Goal: Task Accomplishment & Management: Complete application form

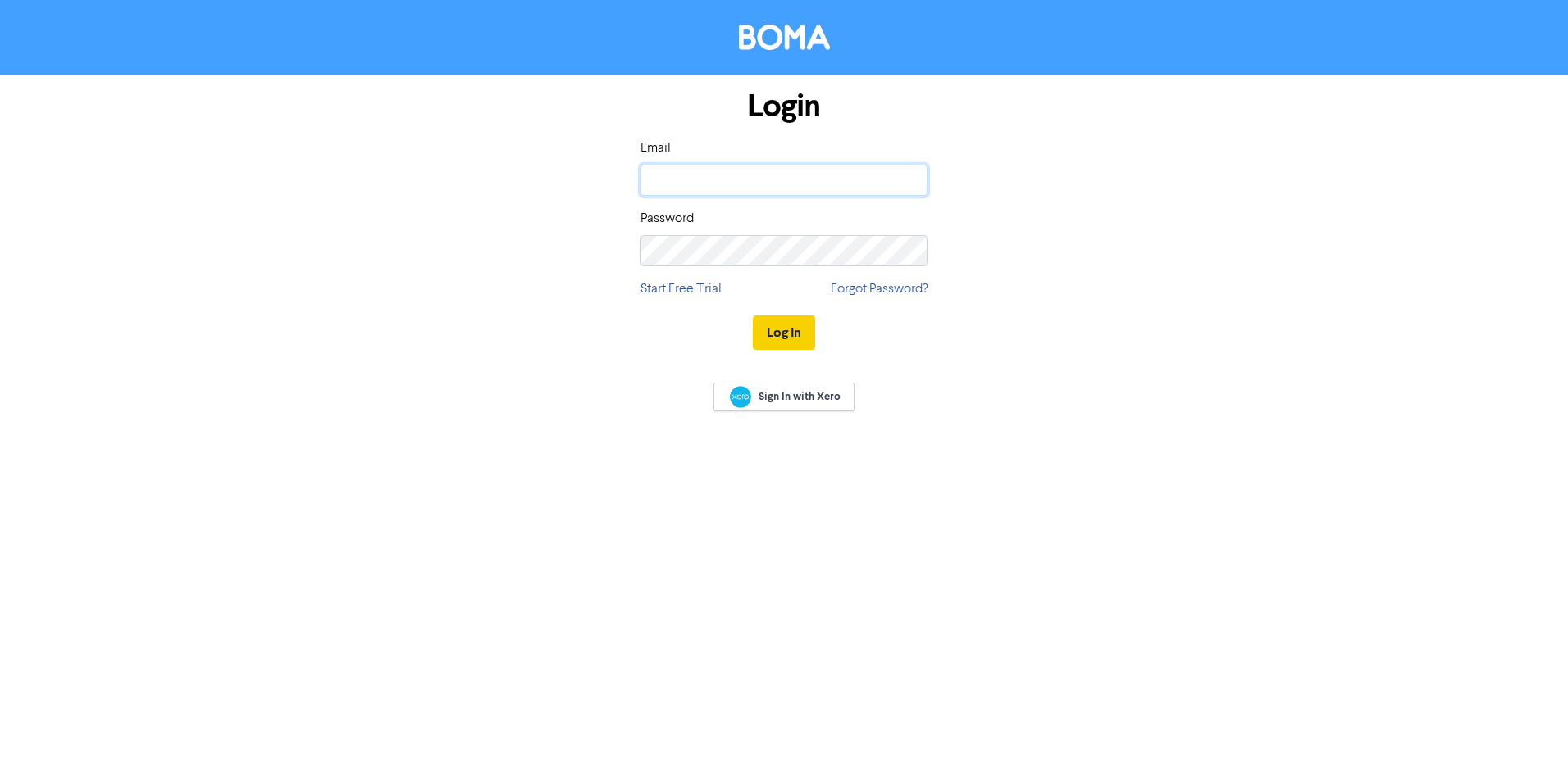
type input "[EMAIL_ADDRESS][DOMAIN_NAME]"
click at [797, 327] on button "Log In" at bounding box center [784, 333] width 62 height 34
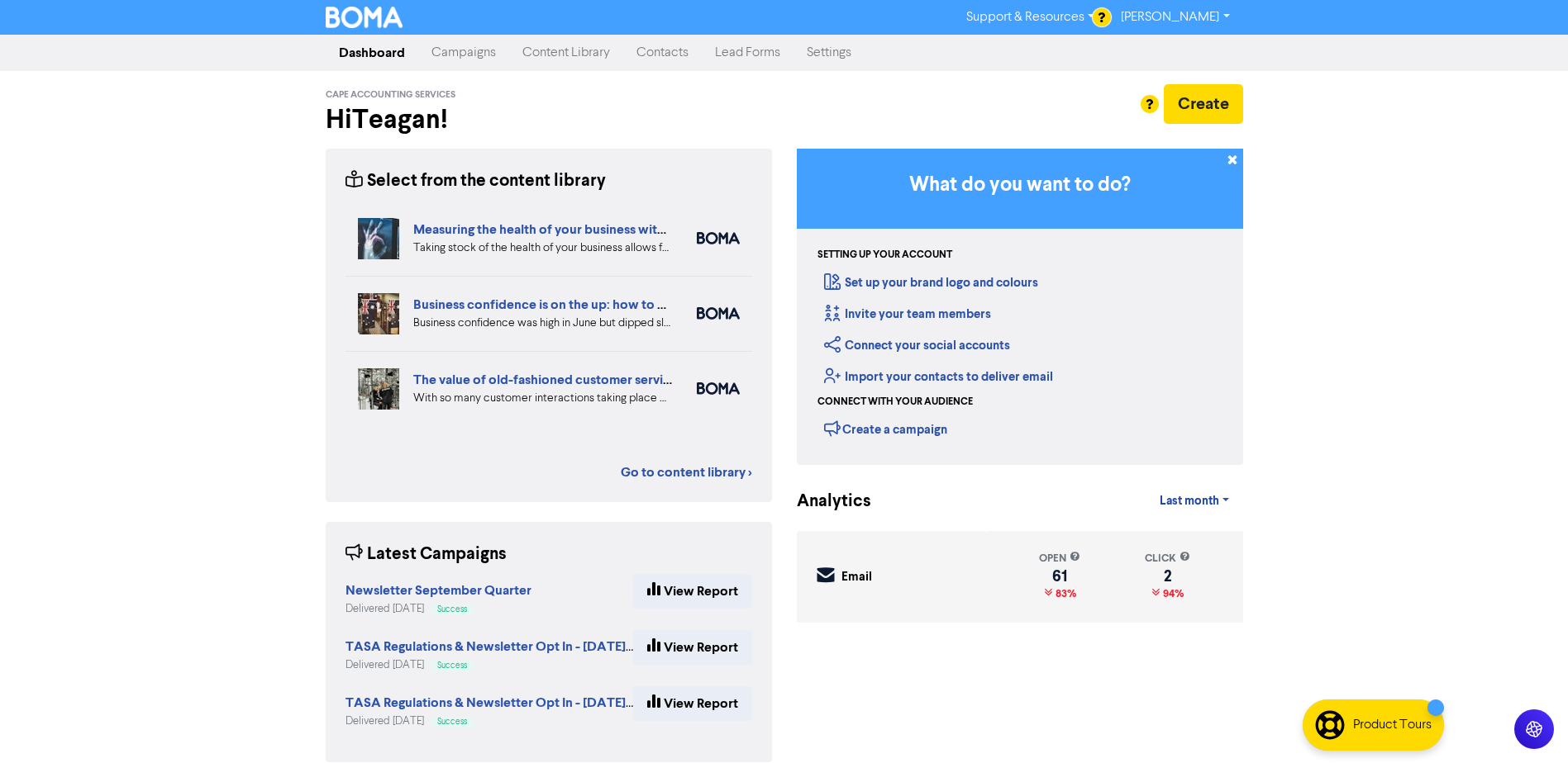
click at [649, 58] on link "Contacts" at bounding box center [662, 53] width 78 height 33
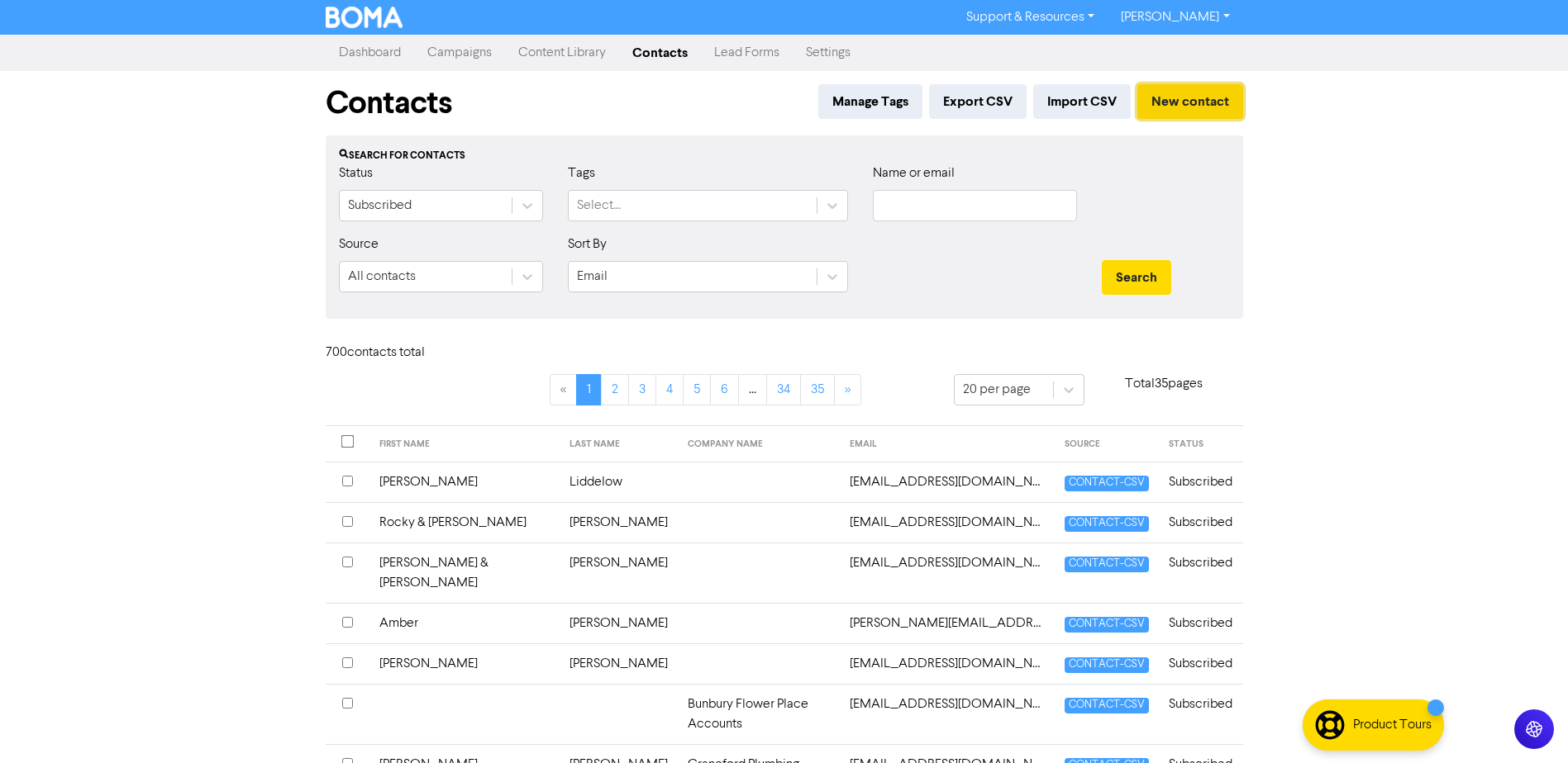
click at [1198, 92] on button "New contact" at bounding box center [1190, 101] width 106 height 35
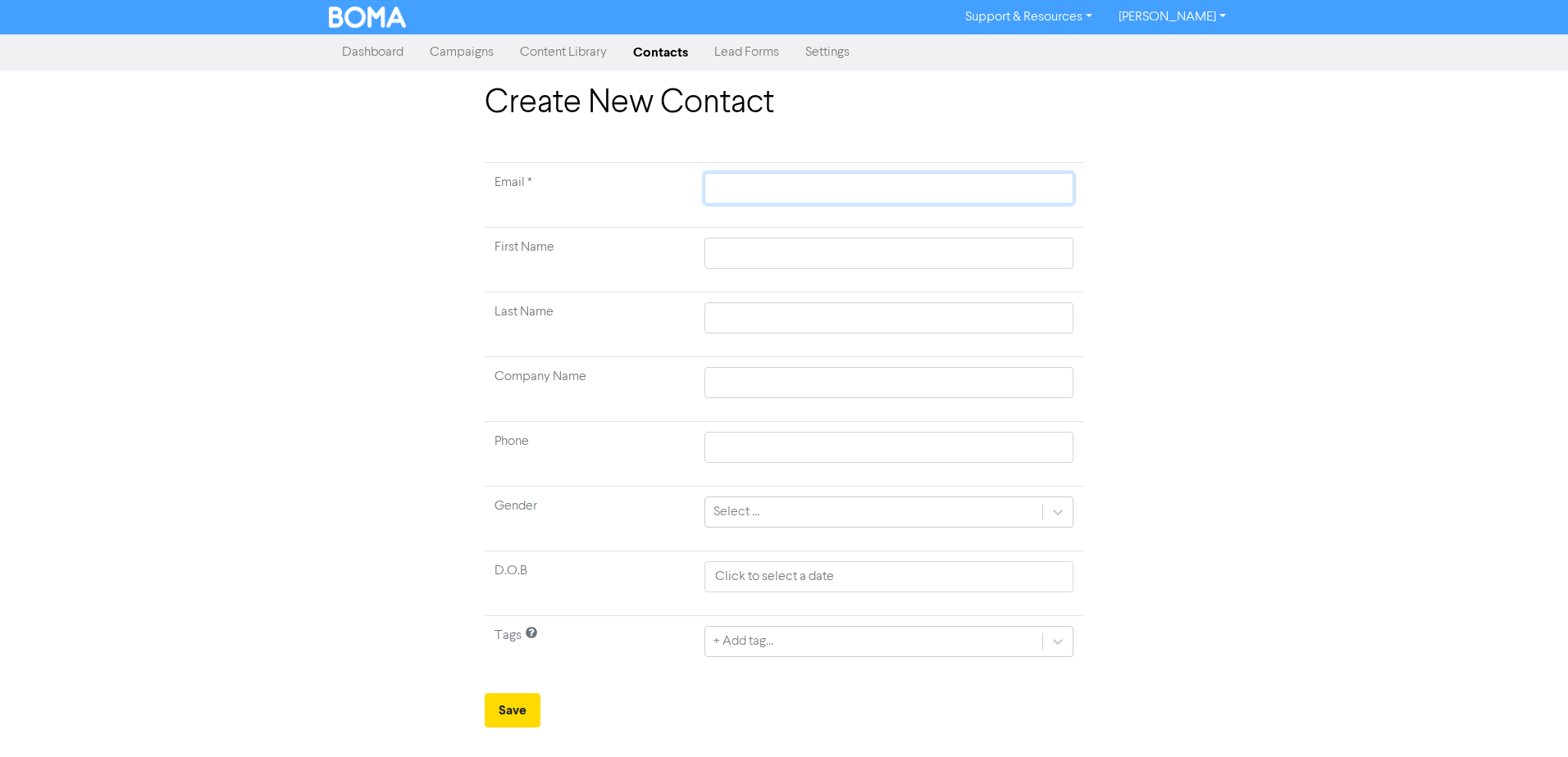
click at [797, 194] on input "text" at bounding box center [889, 188] width 369 height 31
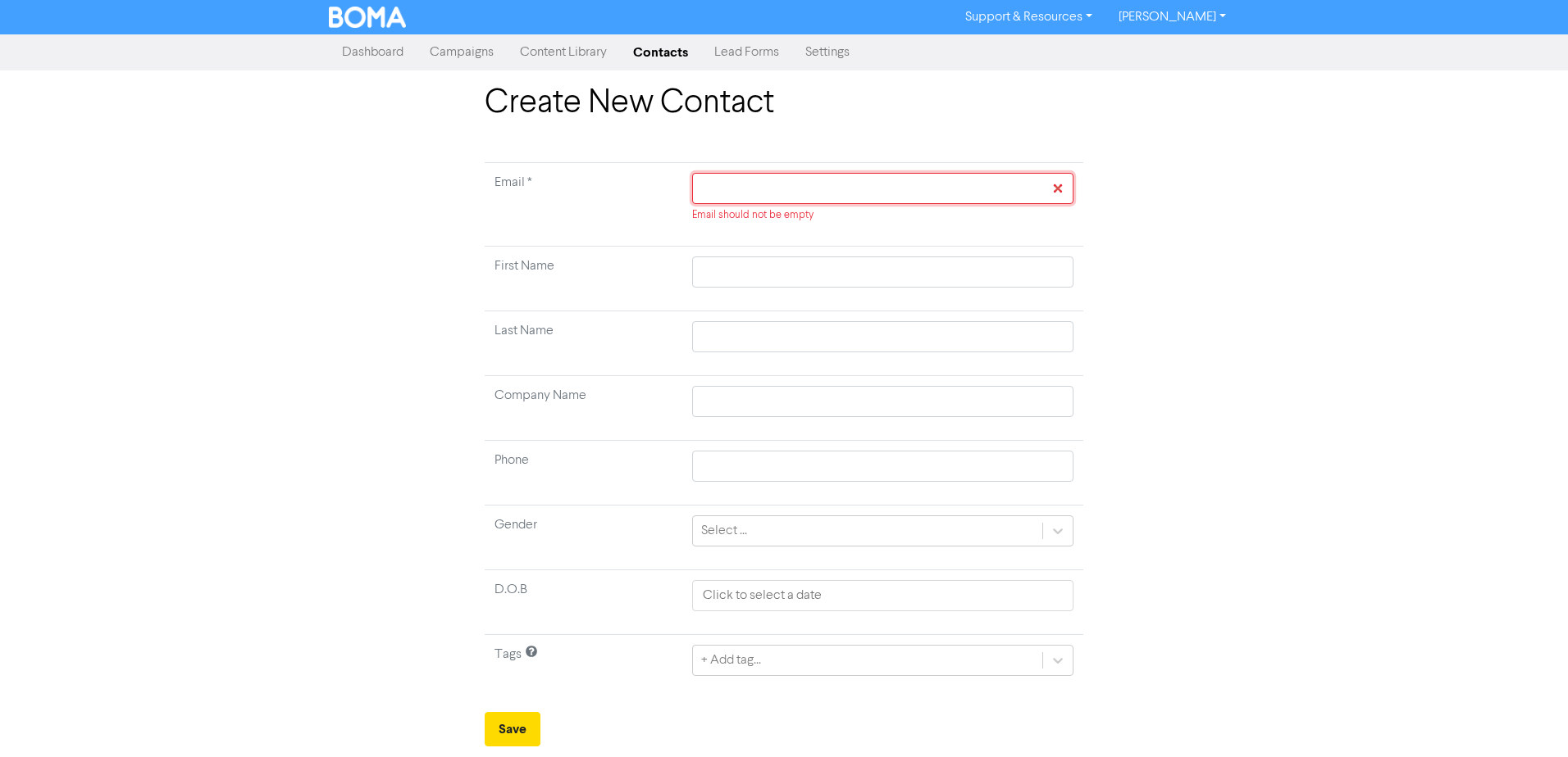
click at [734, 184] on input "text" at bounding box center [882, 188] width 381 height 31
paste input "[PERSON_NAME][EMAIL_ADDRESS][DOMAIN_NAME]"
type input "[PERSON_NAME][EMAIL_ADDRESS][DOMAIN_NAME]"
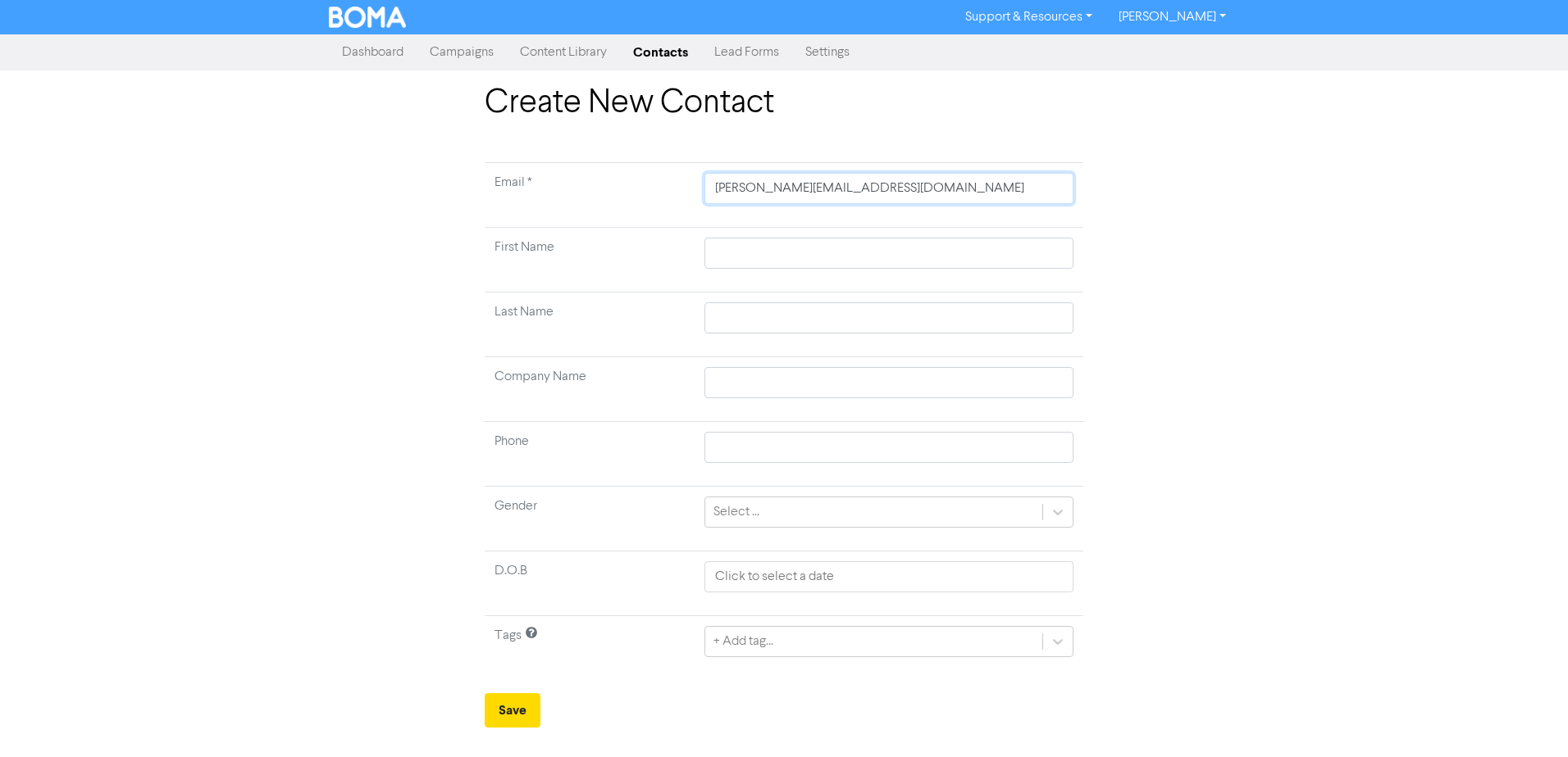
type input "[PERSON_NAME][EMAIL_ADDRESS][DOMAIN_NAME]"
click at [1211, 234] on div "Create New Contact Email * [PERSON_NAME][EMAIL_ADDRESS][PERSON_NAME][DOMAIN_NAM…" at bounding box center [784, 405] width 935 height 644
click at [757, 259] on input "text" at bounding box center [889, 253] width 369 height 31
type input "L"
type input "La"
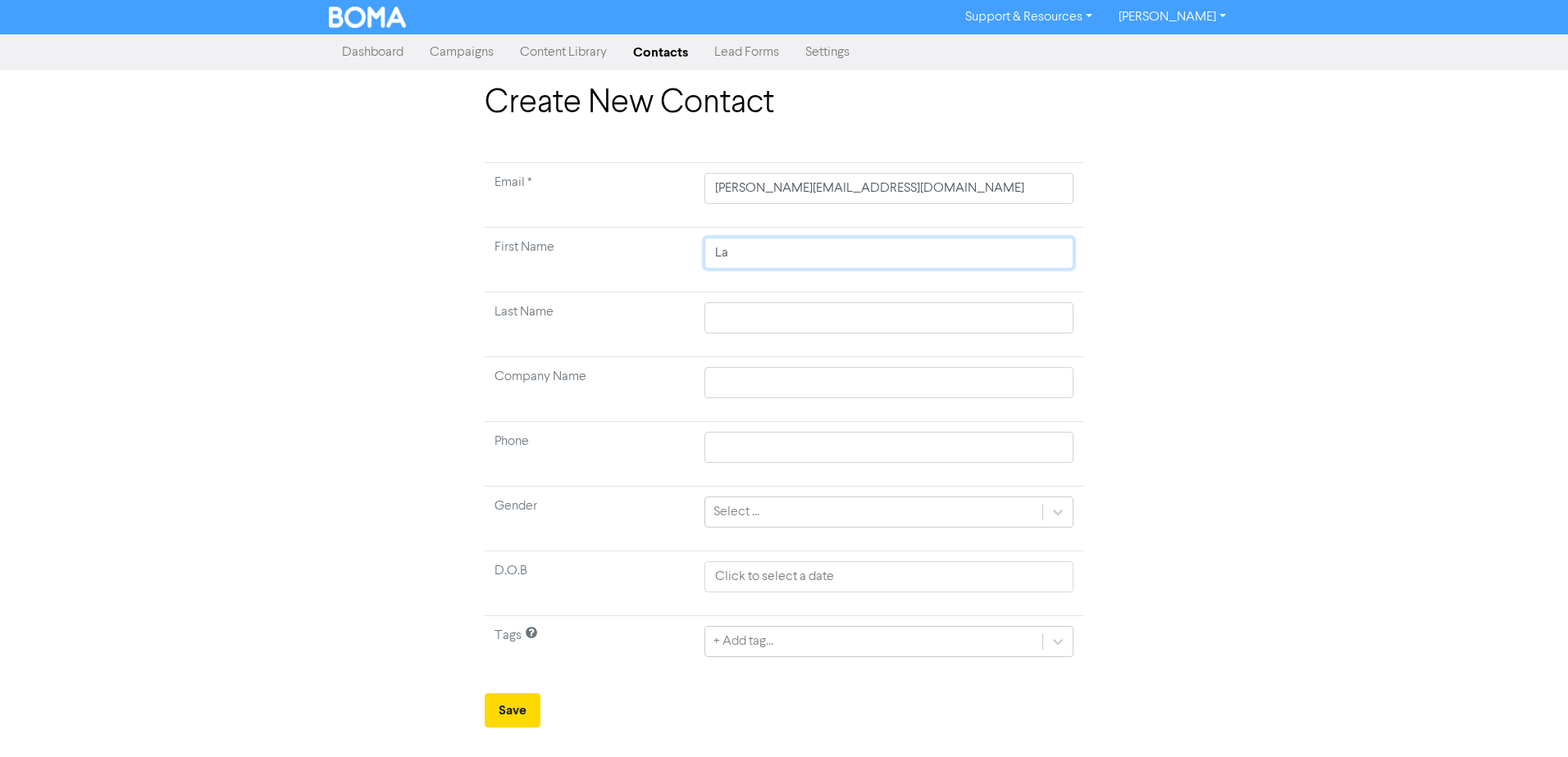
type input "Lat"
type input "Late"
type input "Latec"
type input "Lateci"
type input "[PERSON_NAME]"
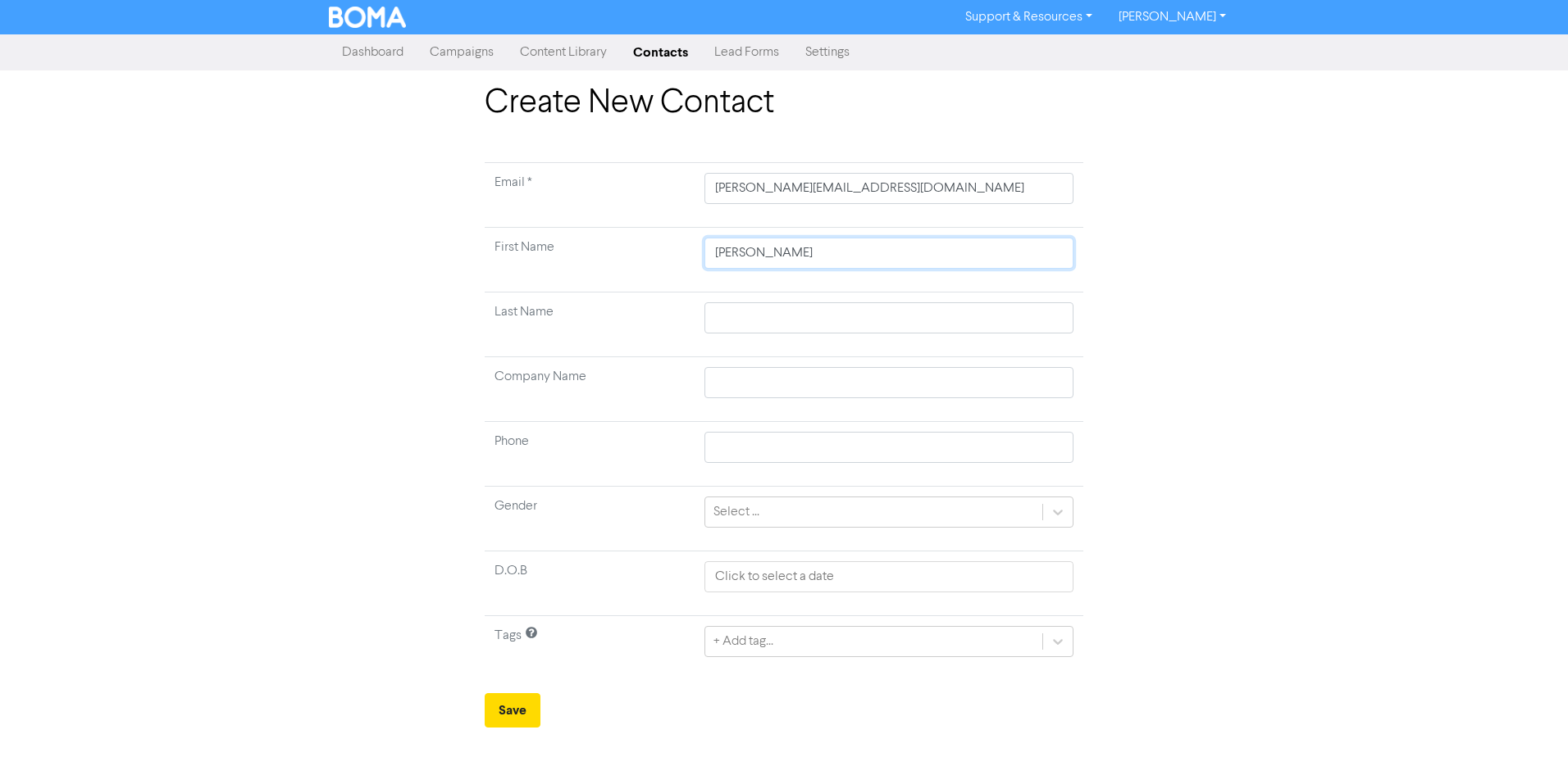
type input "[PERSON_NAME]"
click at [836, 315] on input "text" at bounding box center [889, 317] width 369 height 31
type input "B"
type input "Bo"
type input "Bod"
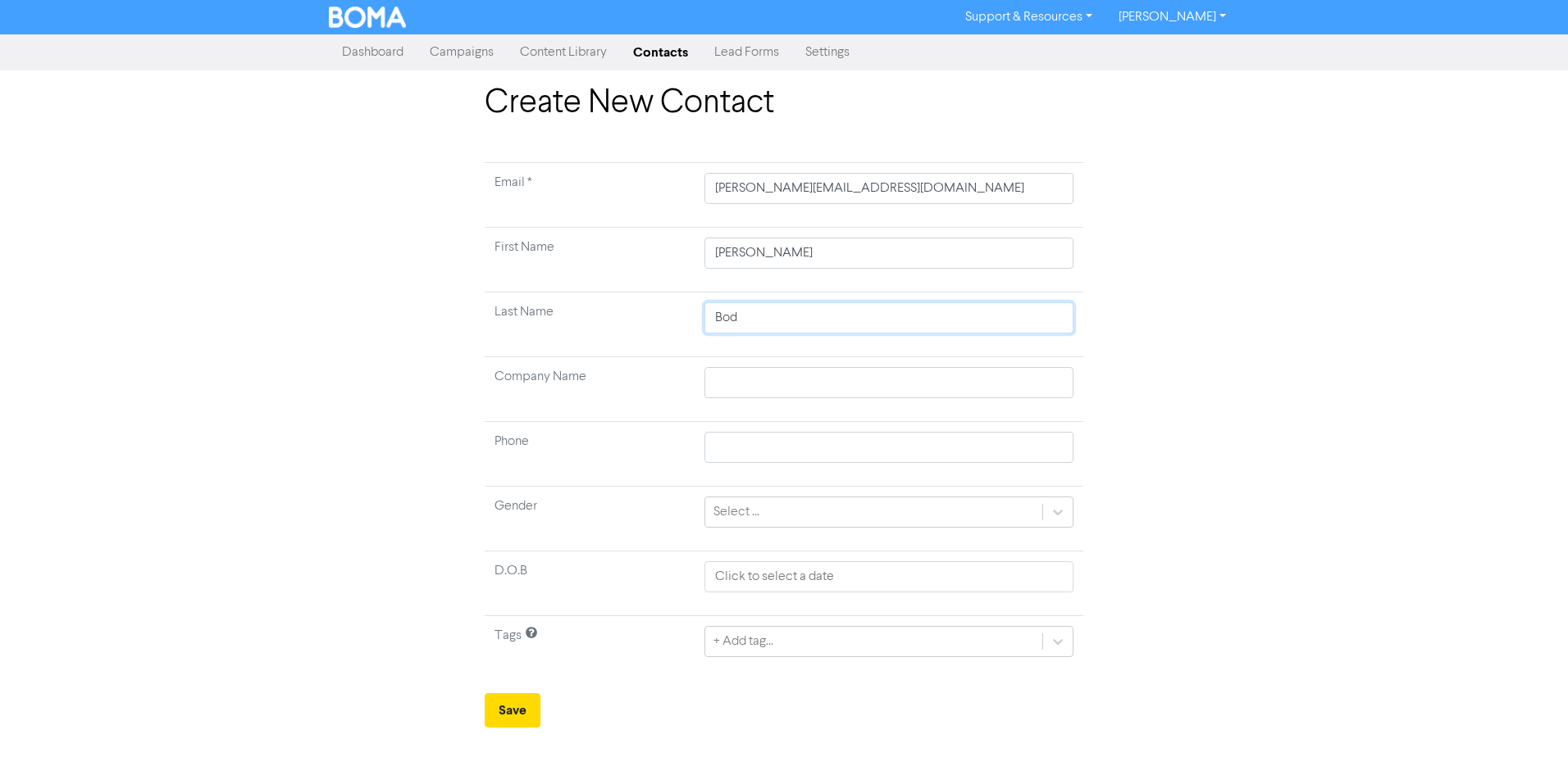
type input "Bodd"
type input "Boddey"
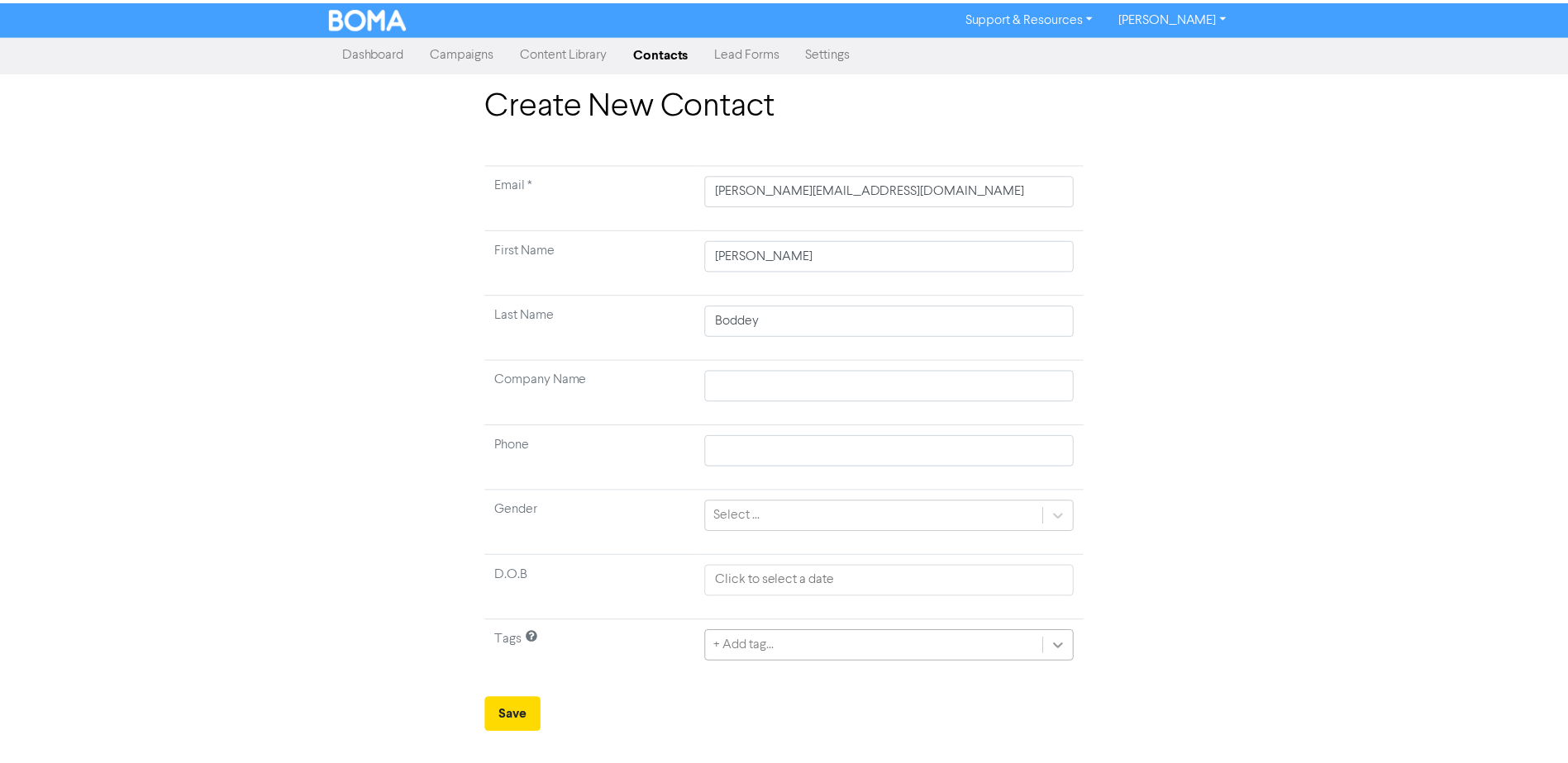
scroll to position [77, 0]
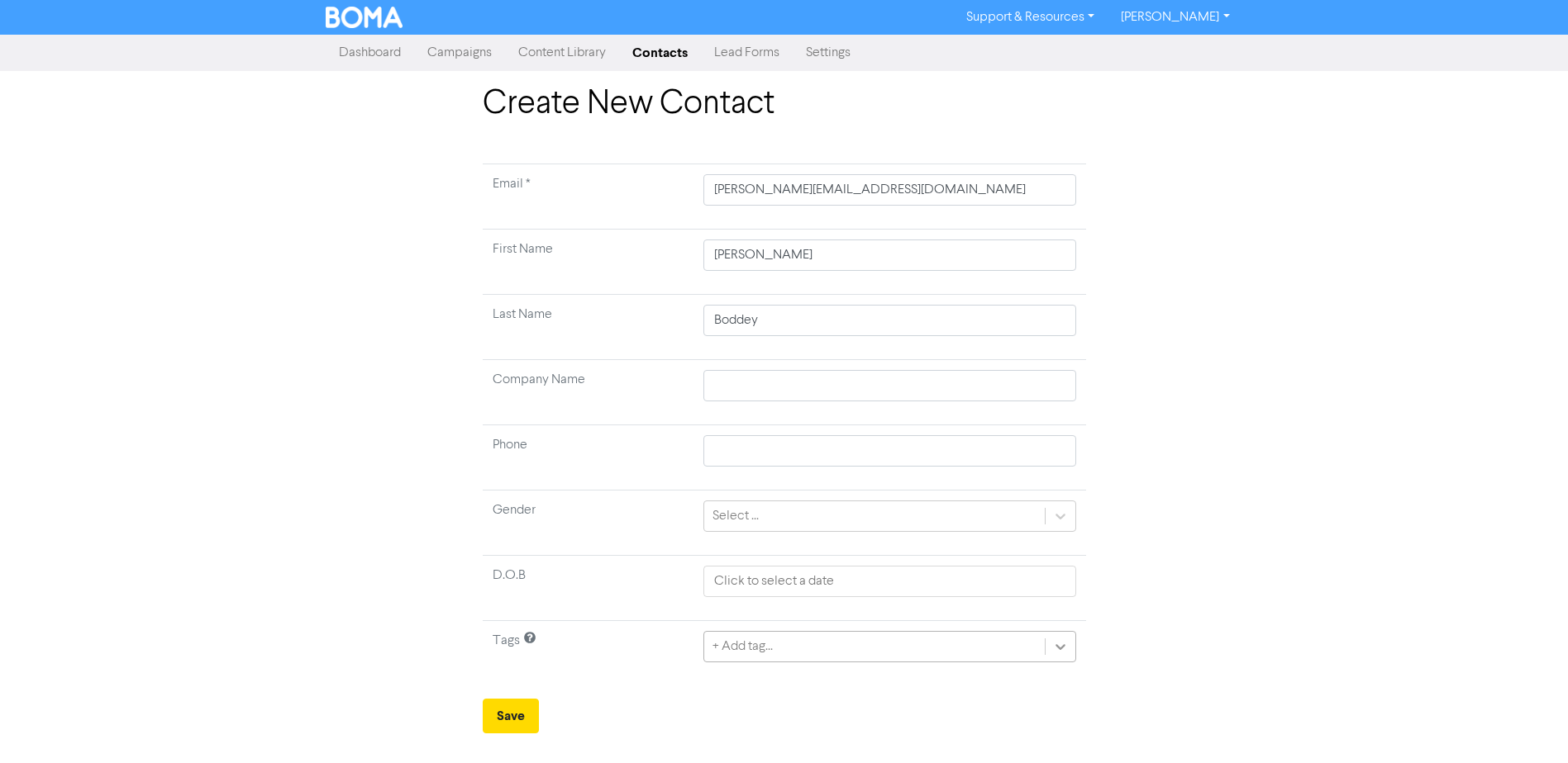
click at [1059, 645] on div "+ Add tag..." at bounding box center [889, 646] width 372 height 31
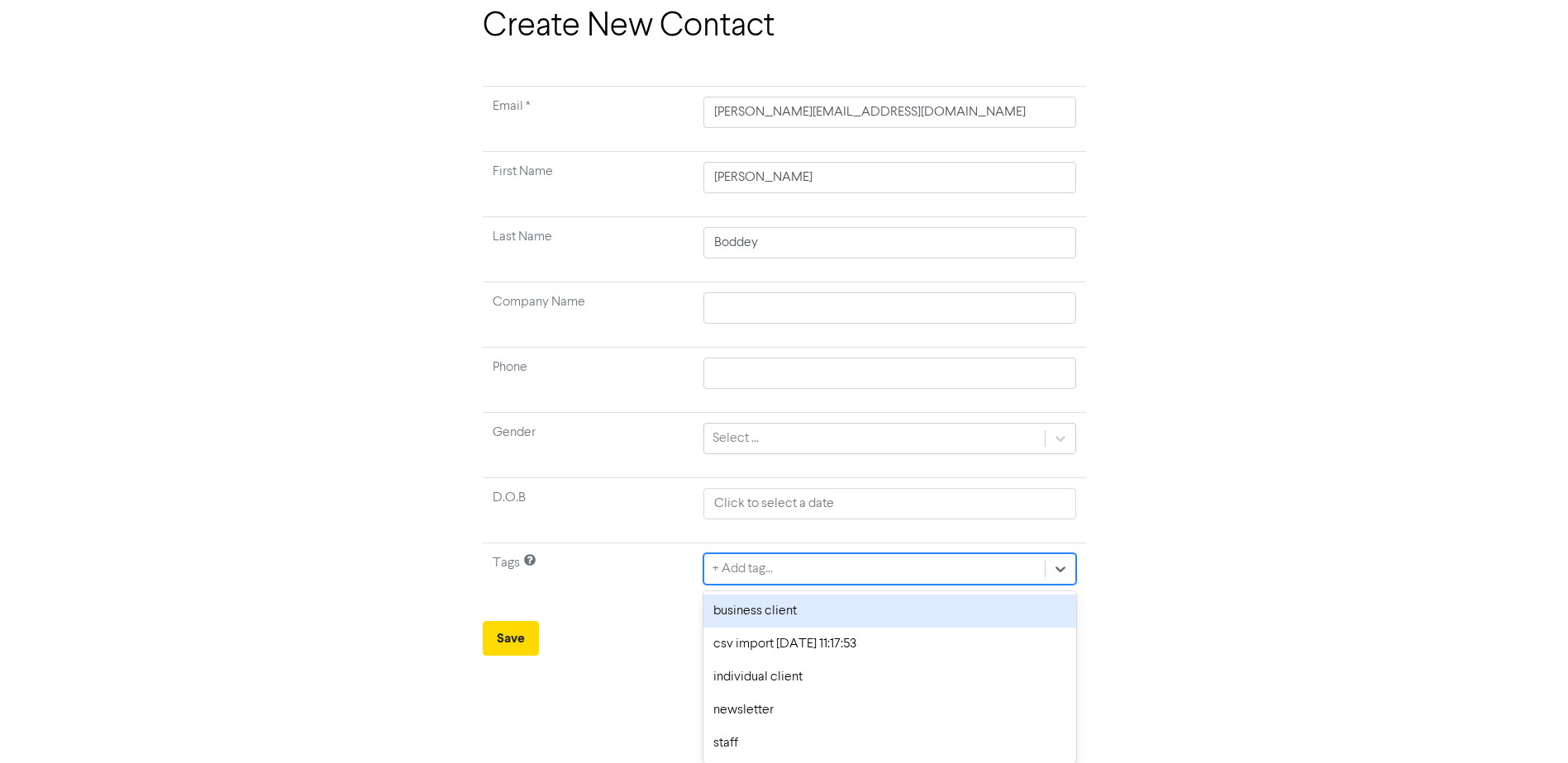
click at [754, 611] on div "business client" at bounding box center [889, 612] width 372 height 33
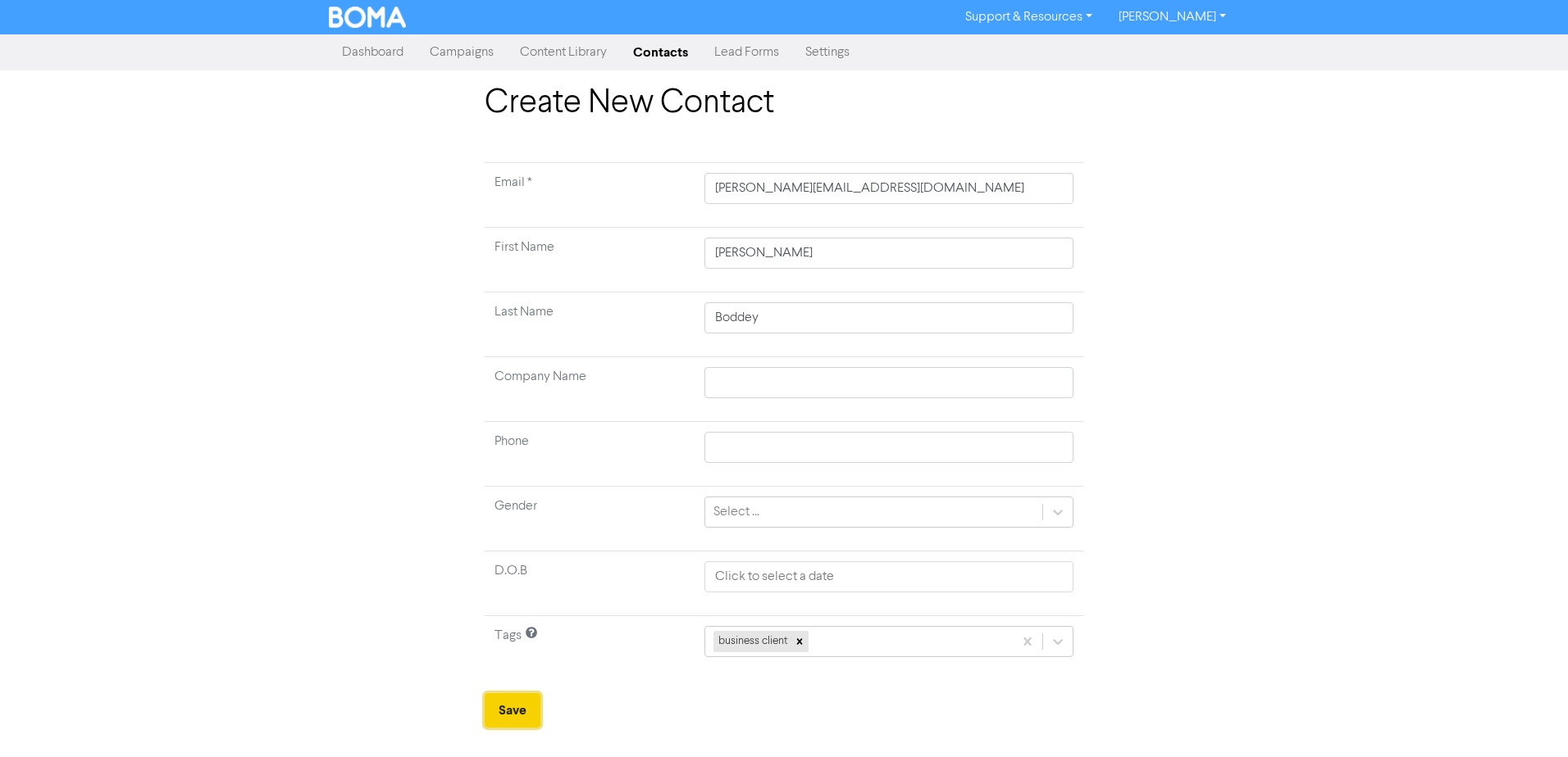
click at [512, 711] on button "Save" at bounding box center [513, 711] width 56 height 34
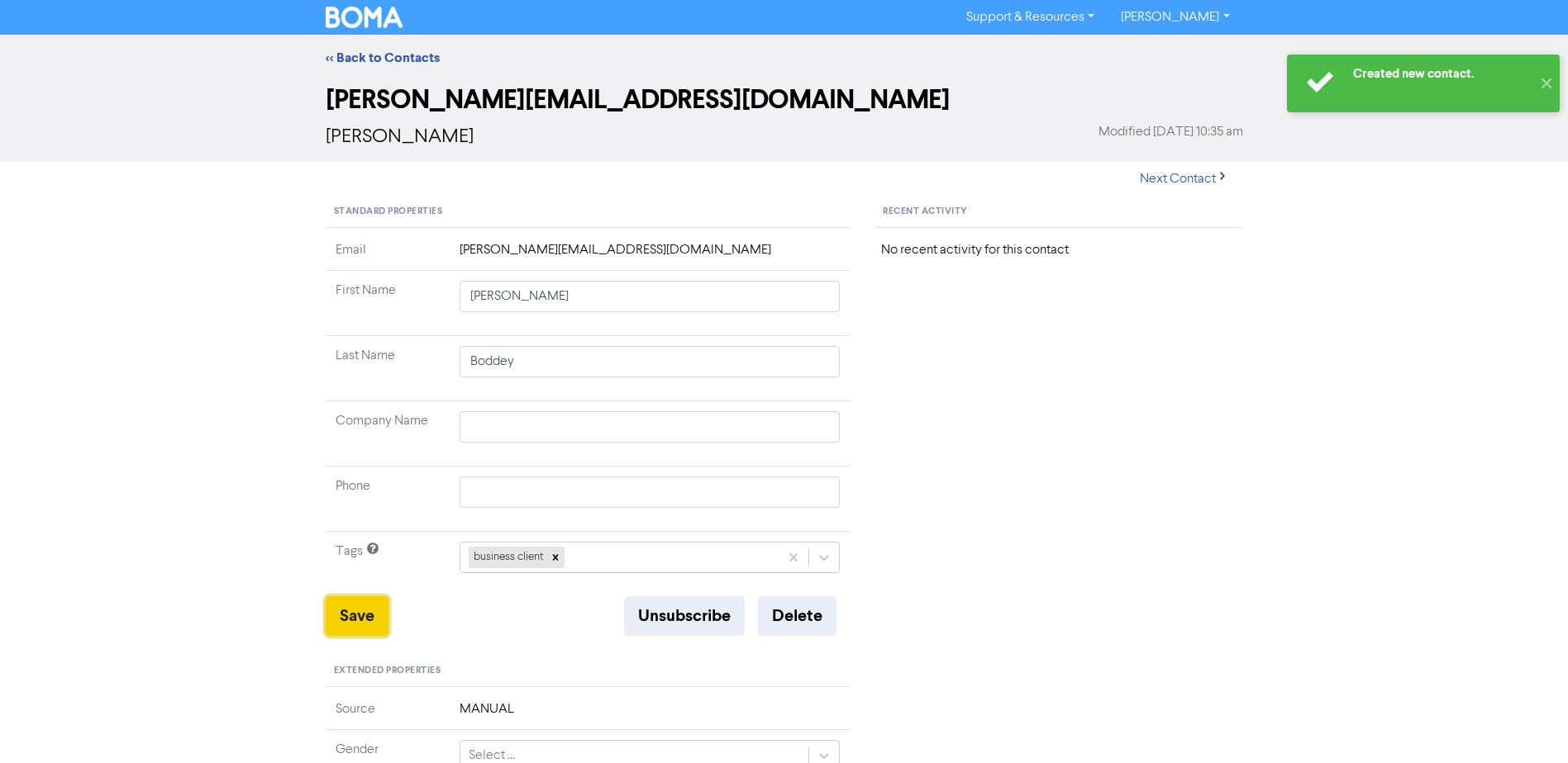
click at [349, 613] on button "Save" at bounding box center [357, 616] width 63 height 40
click at [369, 55] on link "<< Back to Contacts" at bounding box center [382, 57] width 114 height 16
